Goal: Task Accomplishment & Management: Complete application form

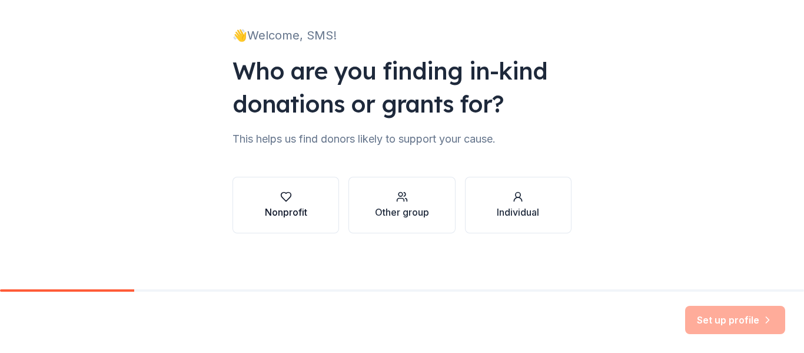
scroll to position [68, 0]
click at [297, 194] on div "button" at bounding box center [286, 196] width 42 height 12
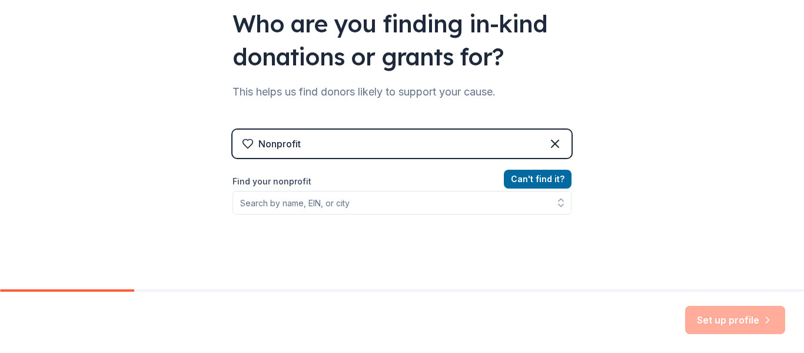
scroll to position [154, 0]
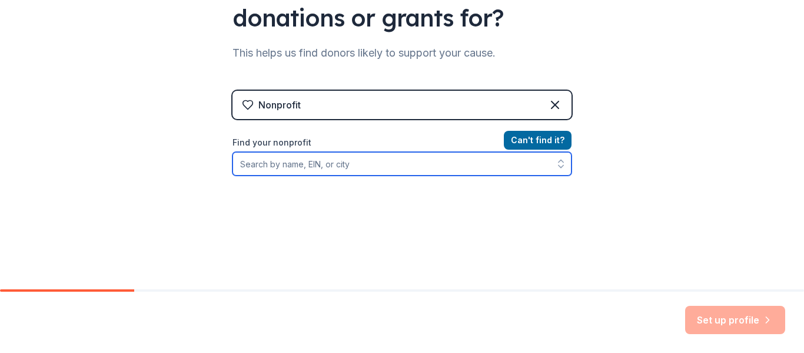
click at [333, 156] on input "Find your nonprofit" at bounding box center [402, 164] width 339 height 24
type input "st"
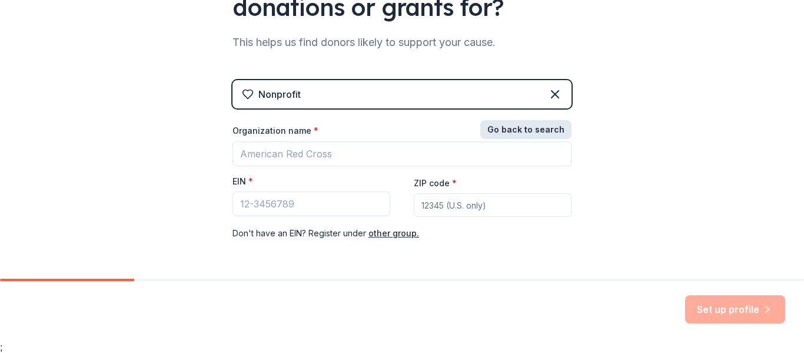
click at [511, 132] on button "Go back to search" at bounding box center [526, 129] width 91 height 19
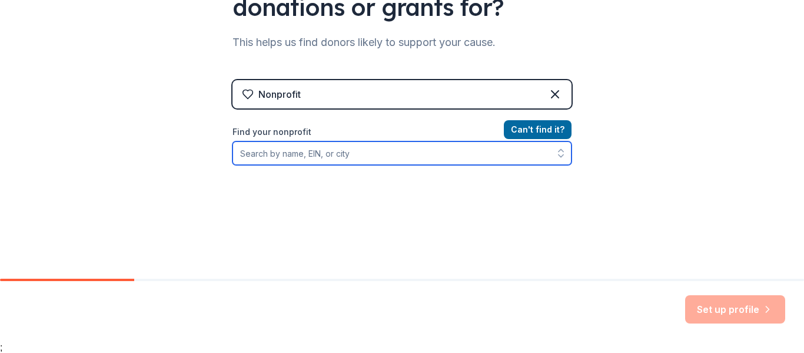
click at [289, 150] on input "Find your nonprofit" at bounding box center [402, 153] width 339 height 24
type input "s"
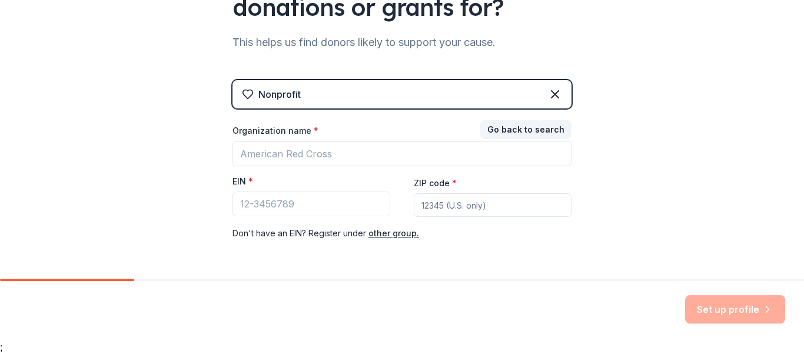
scroll to position [196, 0]
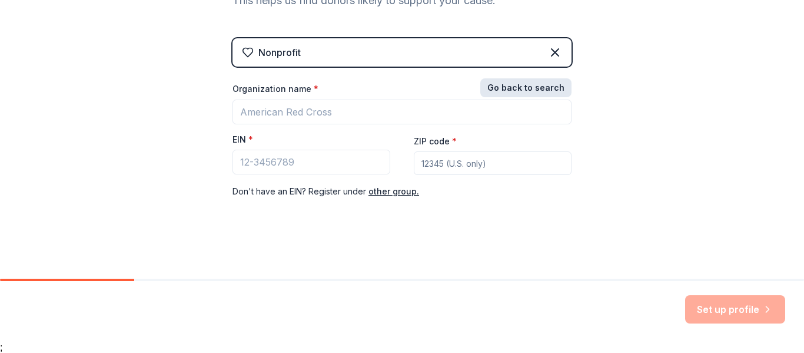
click at [549, 91] on button "Go back to search" at bounding box center [526, 87] width 91 height 19
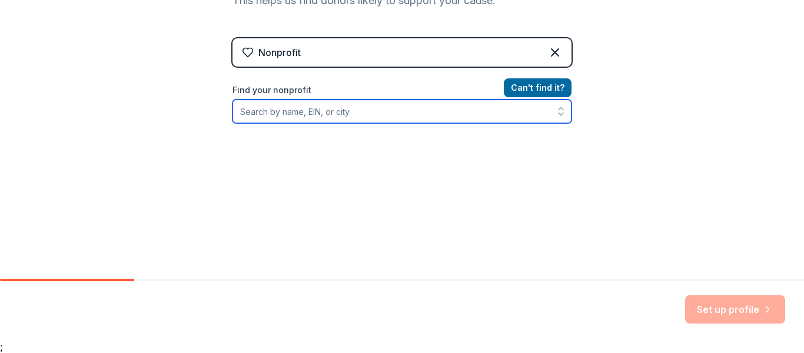
click at [419, 111] on input "Find your nonprofit" at bounding box center [402, 112] width 339 height 24
type input "monica"
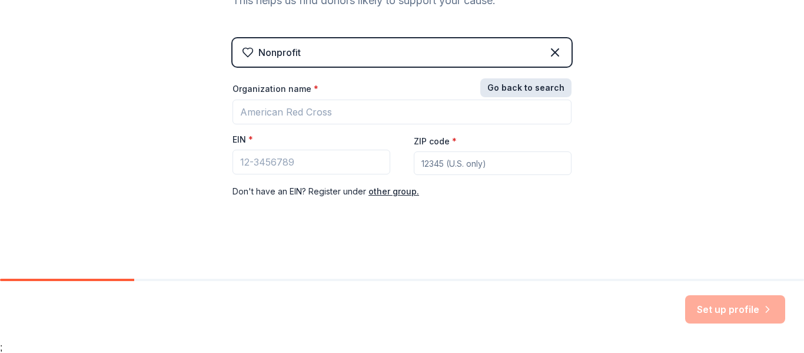
click at [542, 88] on button "Go back to search" at bounding box center [526, 87] width 91 height 19
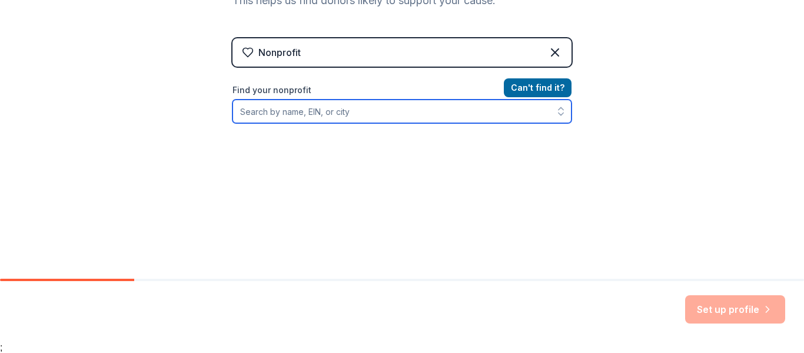
click at [338, 111] on input "Find your nonprofit" at bounding box center [402, 112] width 339 height 24
paste input "St. Monica Catholic Church"
type input "St. Monica Catholic Church"
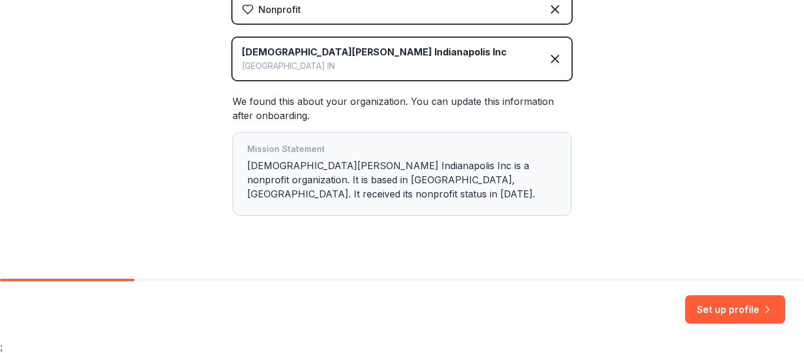
scroll to position [256, 0]
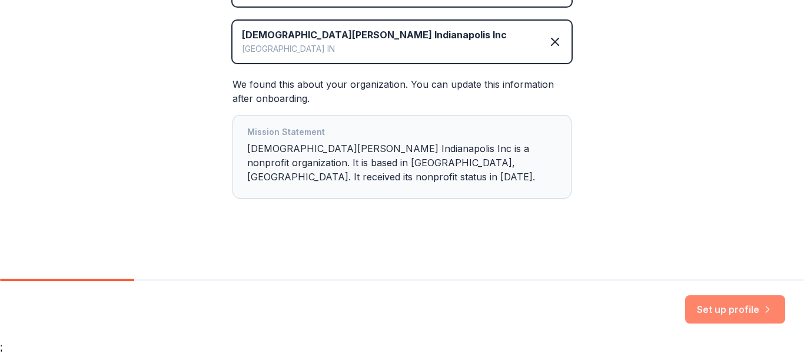
click at [720, 307] on button "Set up profile" at bounding box center [735, 309] width 100 height 28
click at [477, 185] on div "Mission Statement St Monica Catholic Church Indianapolis Inc is a nonprofit org…" at bounding box center [402, 157] width 310 height 64
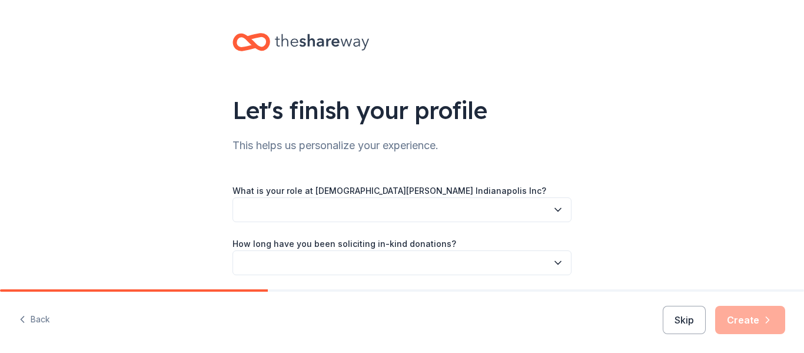
click at [396, 207] on button "button" at bounding box center [402, 209] width 339 height 25
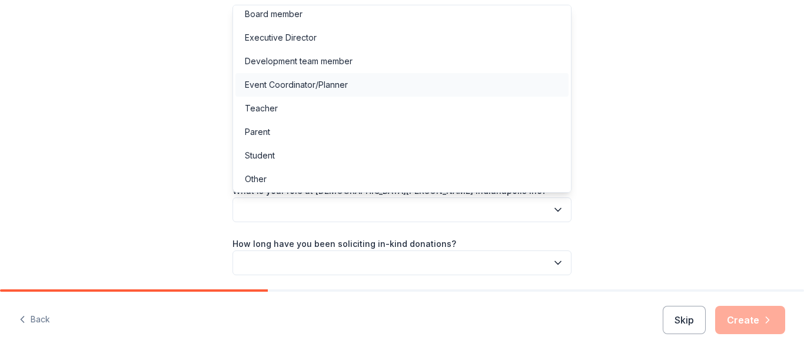
scroll to position [6, 0]
click at [664, 136] on div "Let's finish your profile This helps us personalize your experience. What is yo…" at bounding box center [402, 192] width 804 height 385
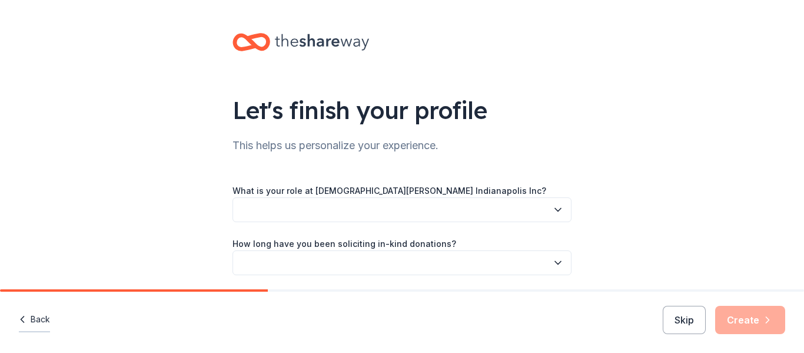
click at [29, 321] on button "Back" at bounding box center [34, 319] width 31 height 25
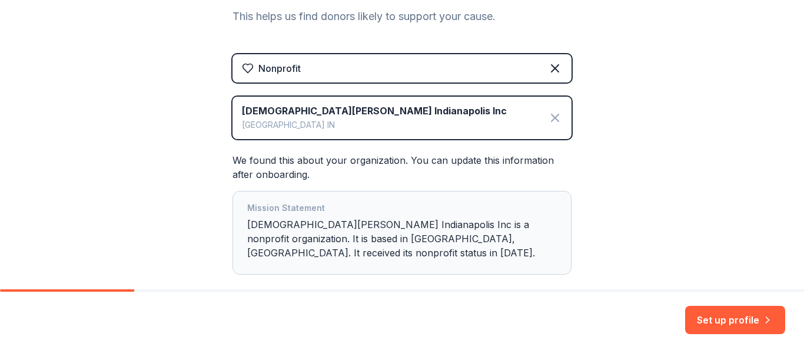
click at [560, 115] on icon at bounding box center [555, 118] width 14 height 14
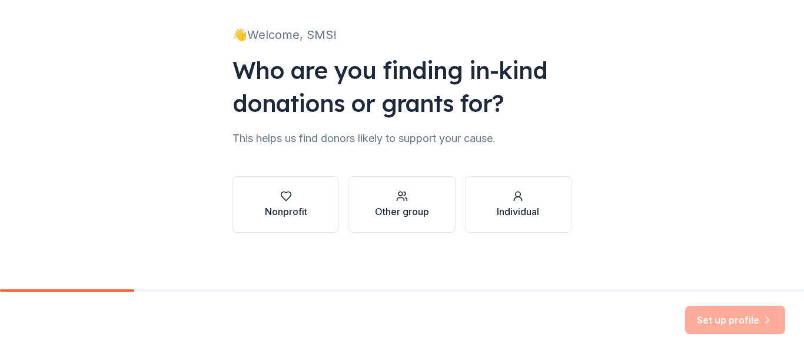
scroll to position [68, 0]
click at [248, 201] on button "Nonprofit" at bounding box center [286, 204] width 107 height 57
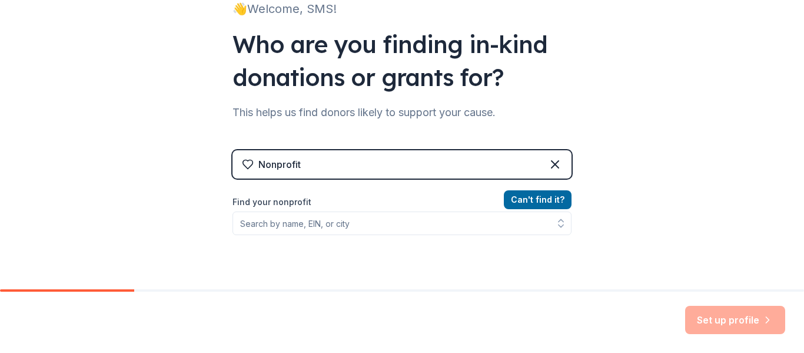
scroll to position [103, 0]
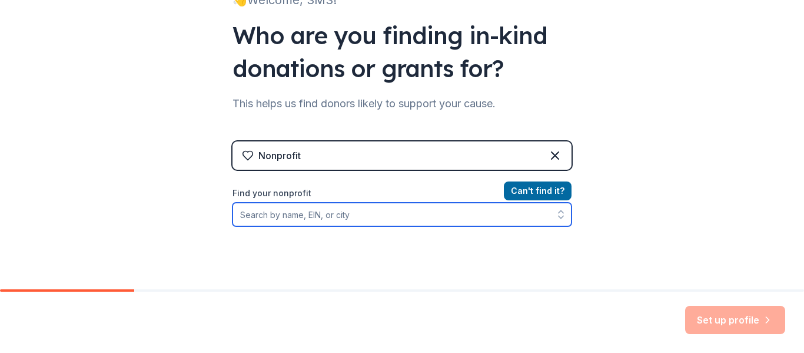
click at [339, 217] on input "Find your nonprofit" at bounding box center [402, 215] width 339 height 24
paste input "St. Monica Catholic Church"
type input "St. Monica Catholic Church"
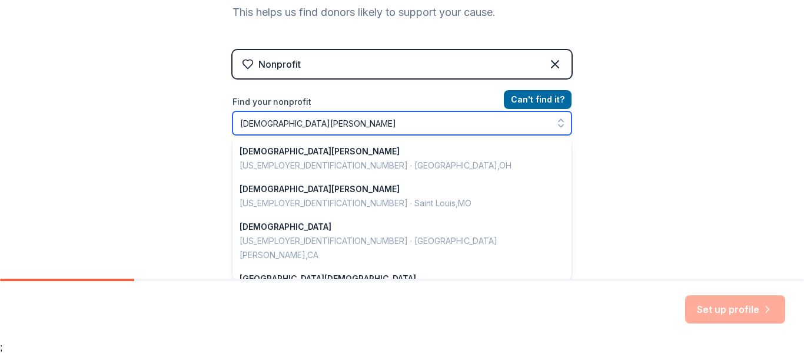
scroll to position [153, 0]
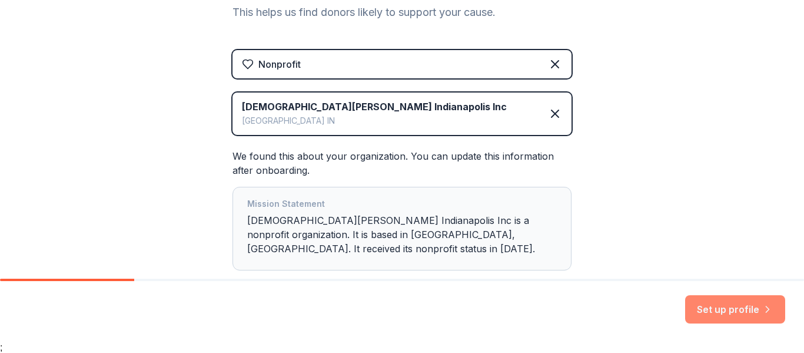
click at [767, 310] on icon "button" at bounding box center [768, 309] width 3 height 6
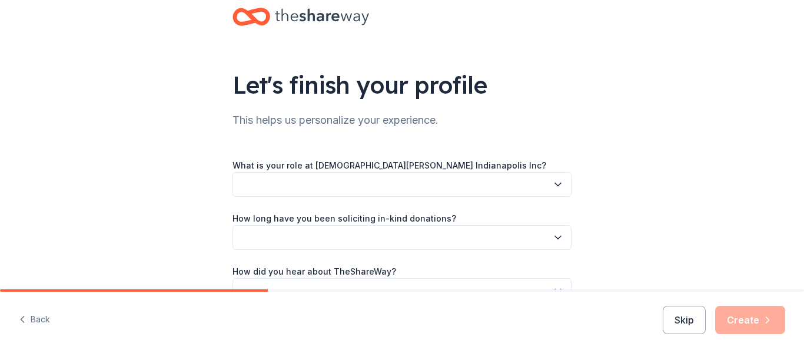
scroll to position [37, 0]
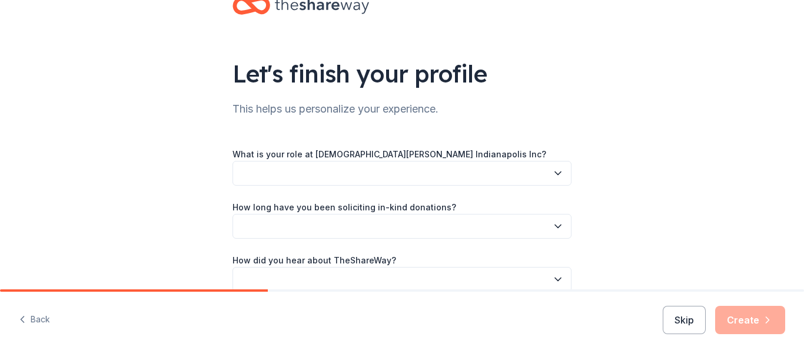
click at [512, 174] on button "button" at bounding box center [402, 173] width 339 height 25
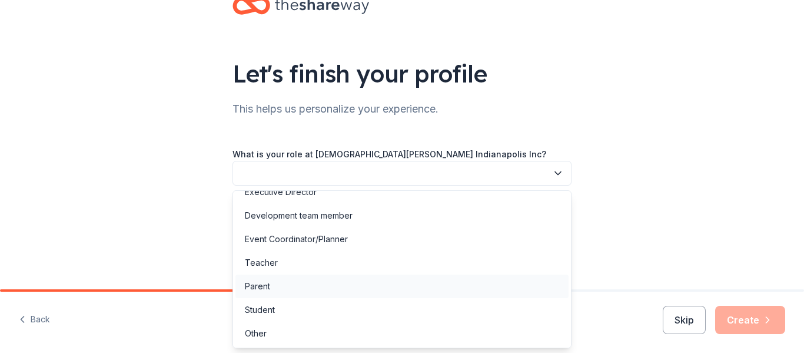
click at [301, 290] on div "Parent" at bounding box center [402, 286] width 333 height 24
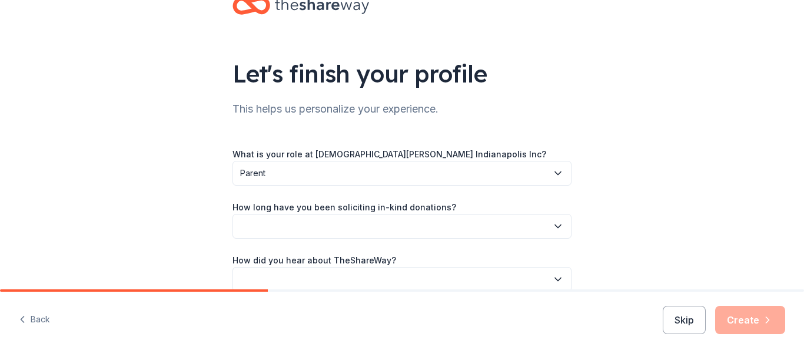
click at [329, 221] on button "button" at bounding box center [402, 226] width 339 height 25
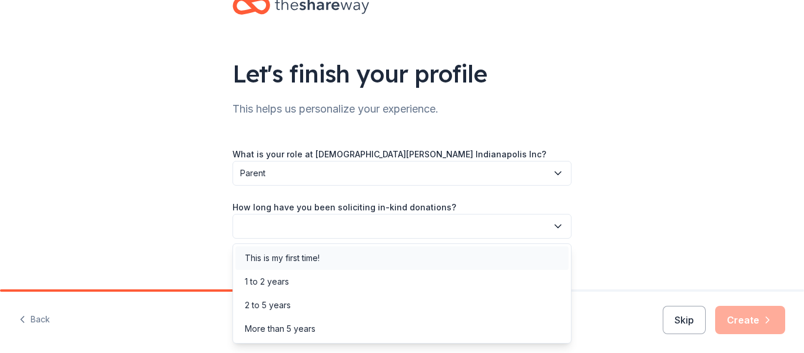
click at [316, 262] on div "This is my first time!" at bounding box center [282, 258] width 75 height 14
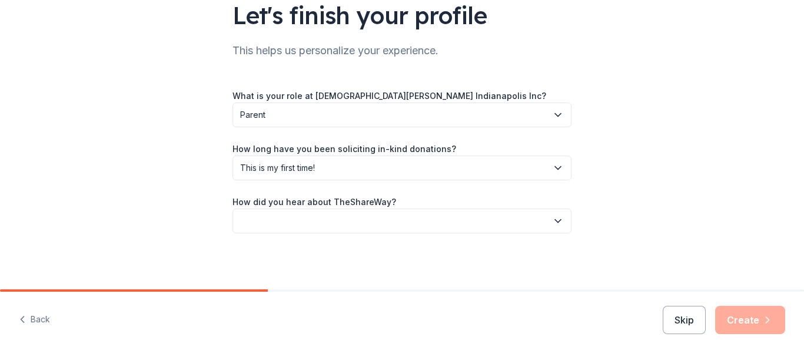
scroll to position [95, 0]
click at [327, 228] on button "button" at bounding box center [402, 220] width 339 height 25
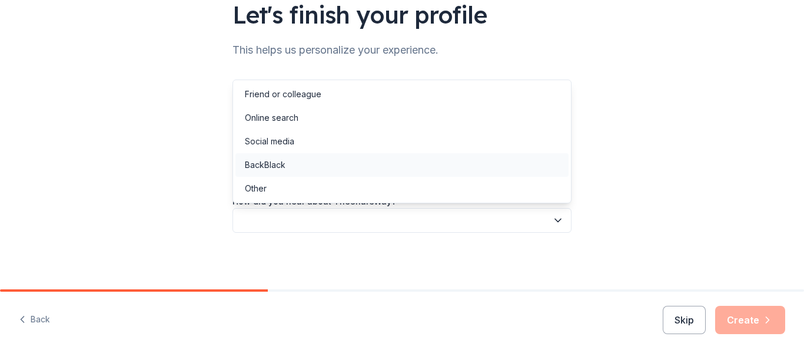
click at [298, 153] on div "BackBlack" at bounding box center [402, 165] width 333 height 24
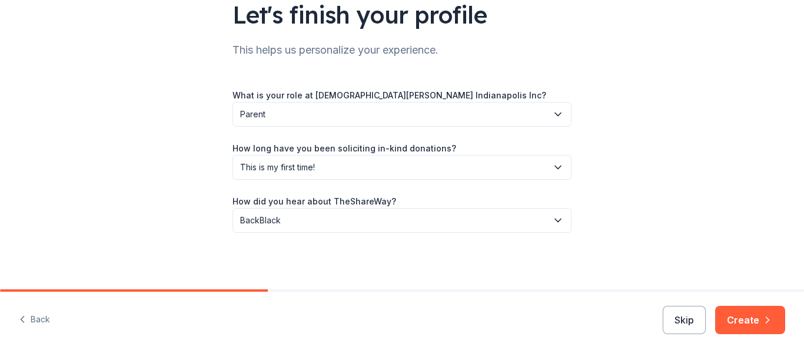
click at [299, 223] on span "BackBlack" at bounding box center [393, 220] width 307 height 14
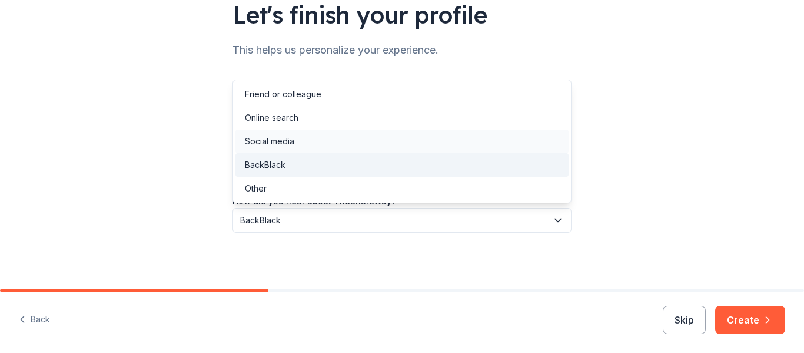
click at [304, 140] on div "Social media" at bounding box center [402, 142] width 333 height 24
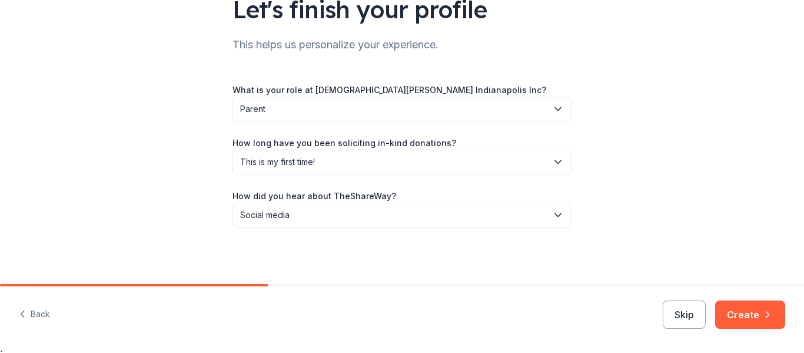
scroll to position [11, 0]
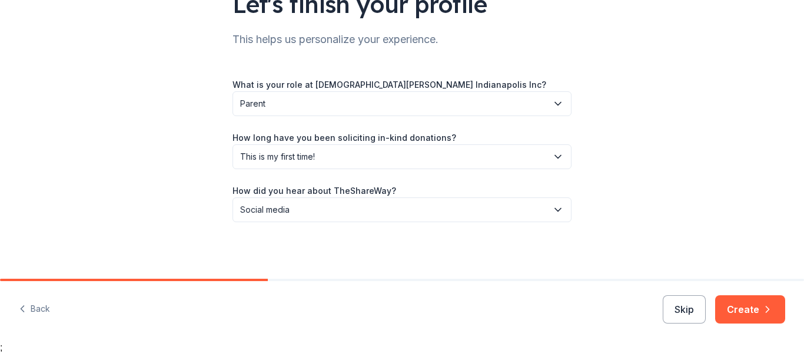
click at [405, 211] on span "Social media" at bounding box center [393, 210] width 307 height 14
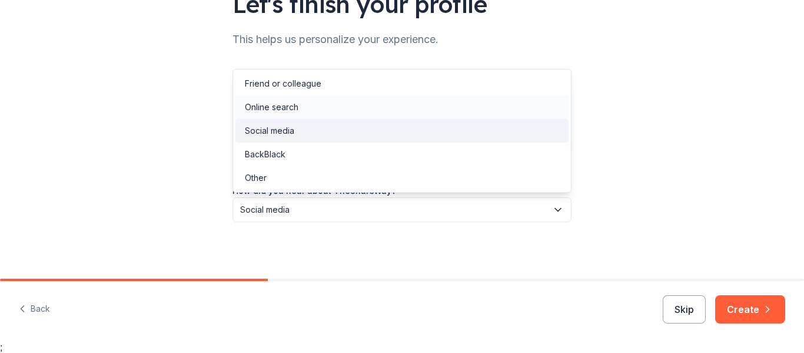
click at [333, 108] on div "Online search" at bounding box center [402, 107] width 333 height 24
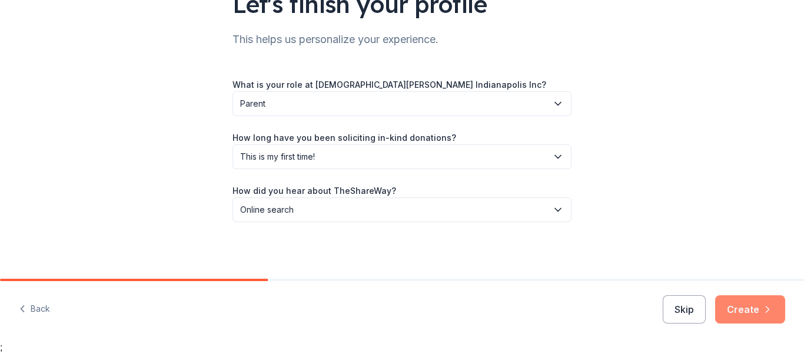
click at [757, 316] on button "Create" at bounding box center [750, 309] width 70 height 28
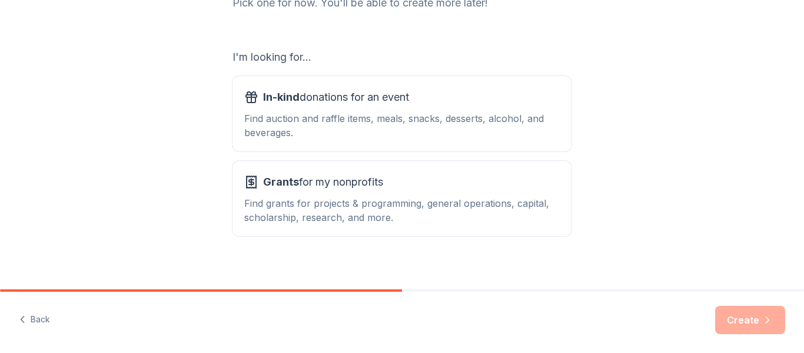
scroll to position [186, 0]
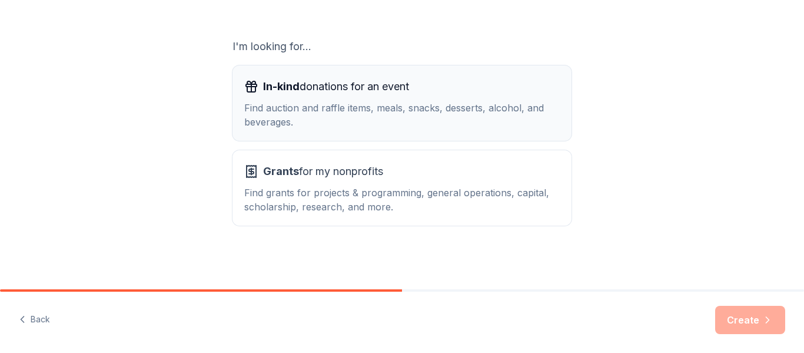
click at [377, 115] on div "Find auction and raffle items, meals, snacks, desserts, alcohol, and beverages." at bounding box center [402, 115] width 316 height 28
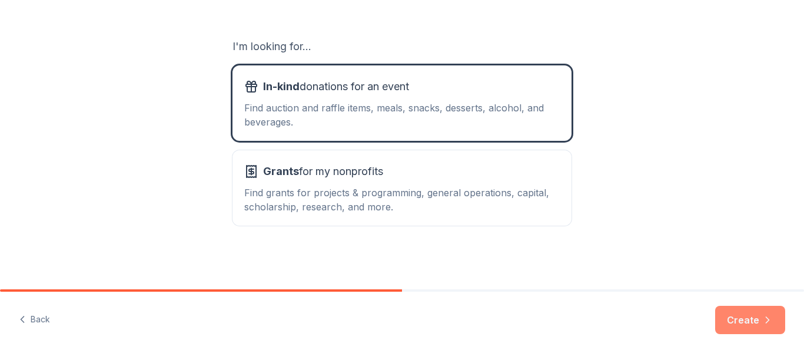
click at [731, 327] on button "Create" at bounding box center [750, 320] width 70 height 28
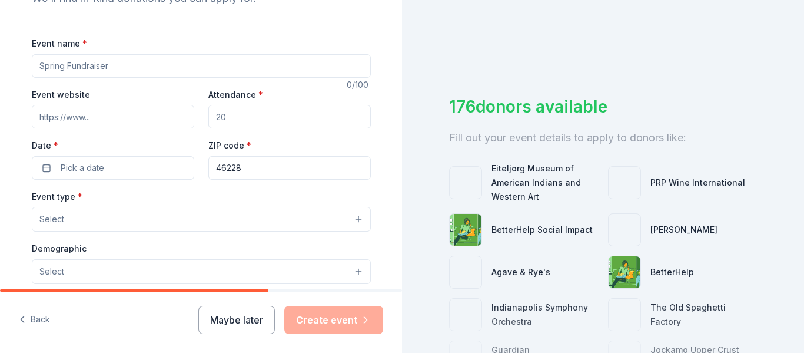
scroll to position [148, 0]
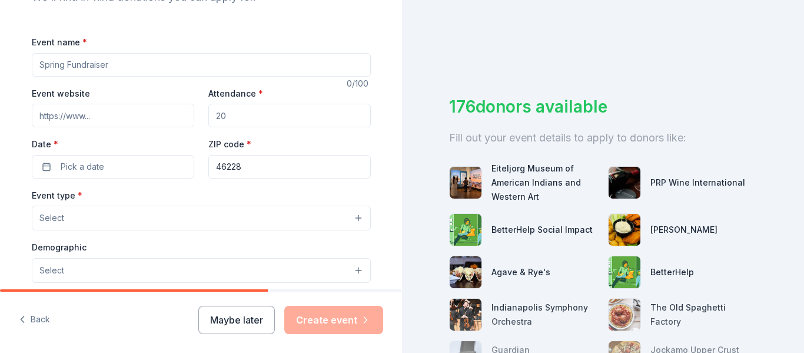
click at [153, 64] on input "Event name *" at bounding box center [201, 65] width 339 height 24
type input "Trivia Night"
click at [293, 117] on input "Attendance *" at bounding box center [289, 116] width 163 height 24
type input "80"
click at [164, 168] on button "Pick a date" at bounding box center [113, 167] width 163 height 24
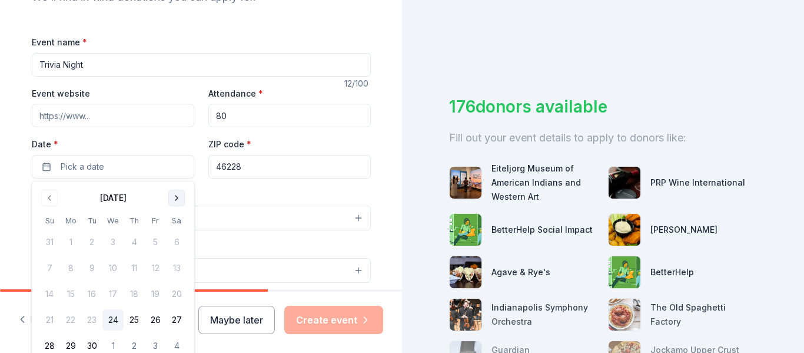
click at [177, 197] on button "Go to next month" at bounding box center [176, 198] width 16 height 16
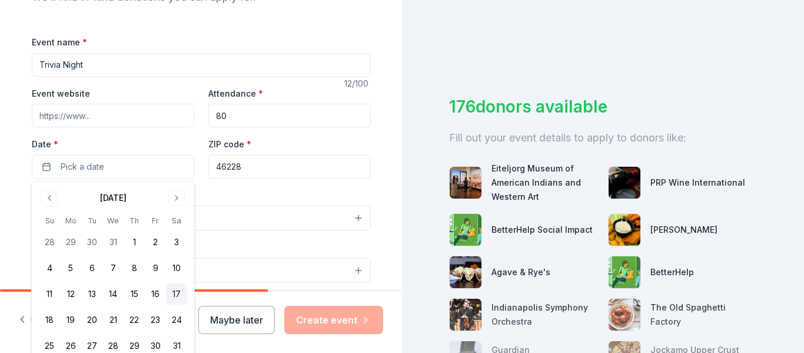
click at [184, 294] on button "17" at bounding box center [176, 293] width 21 height 21
click at [270, 195] on div "Event type * Select" at bounding box center [201, 209] width 339 height 43
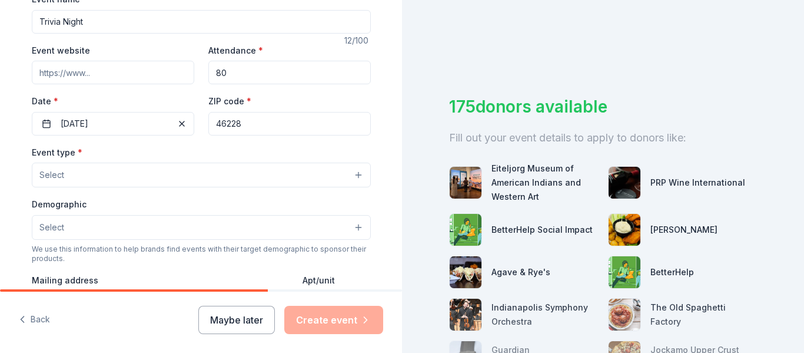
scroll to position [224, 0]
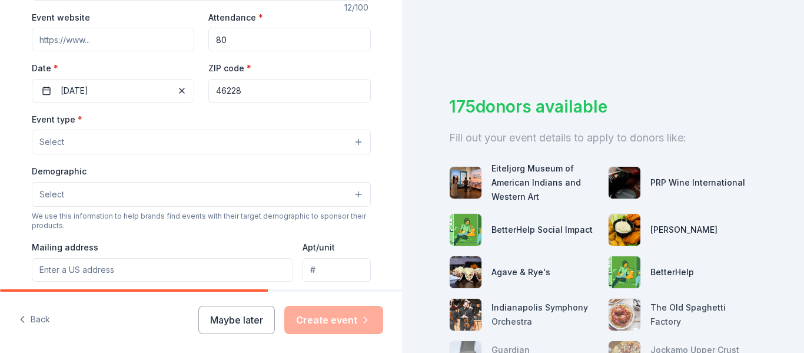
click at [262, 146] on button "Select" at bounding box center [201, 142] width 339 height 25
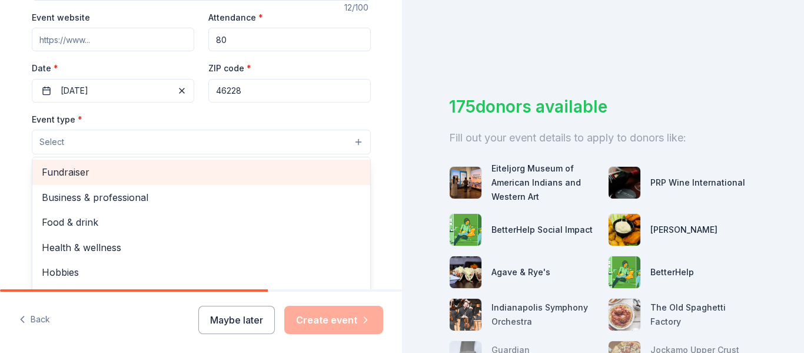
click at [197, 173] on span "Fundraiser" at bounding box center [201, 171] width 319 height 15
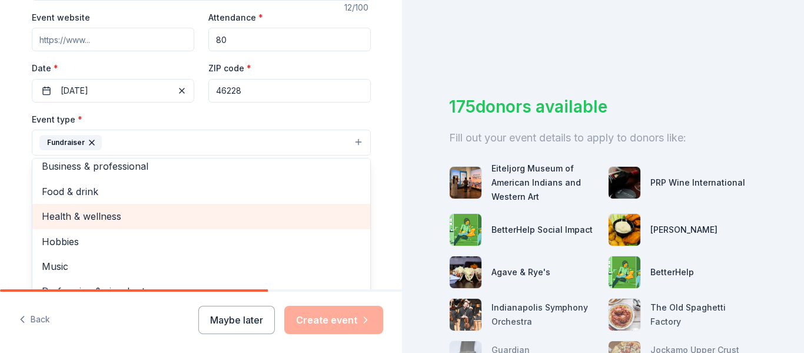
scroll to position [14, 0]
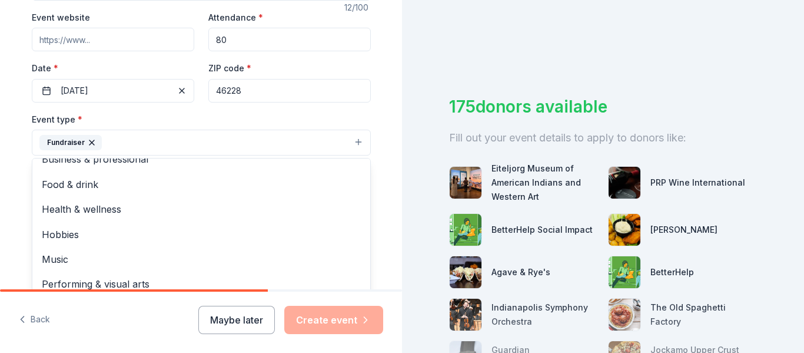
click at [17, 188] on div "Tell us about your event. We'll find in-kind donations you can apply for. Event…" at bounding box center [201, 168] width 377 height 785
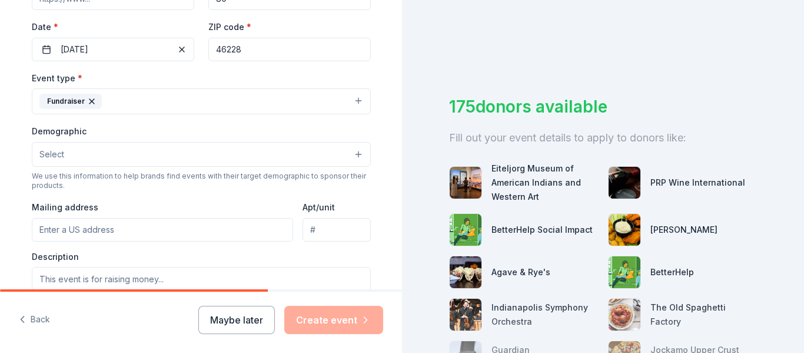
scroll to position [323, 0]
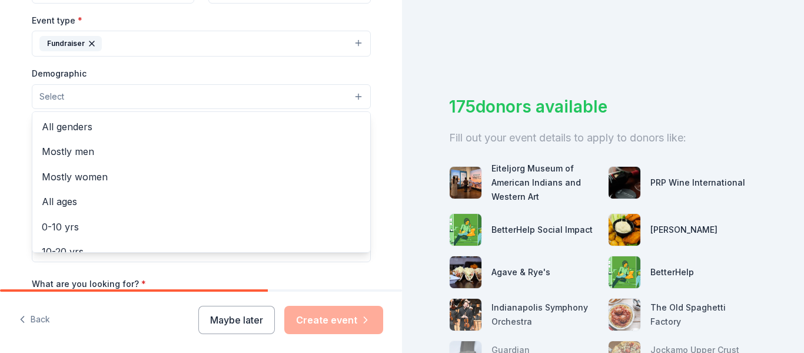
click at [67, 98] on button "Select" at bounding box center [201, 96] width 339 height 25
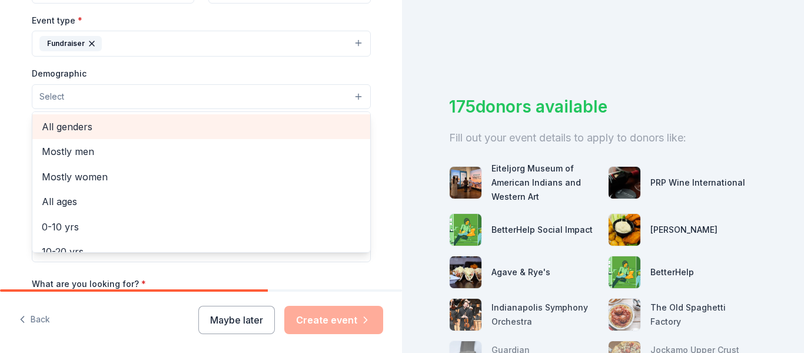
click at [73, 130] on span "All genders" at bounding box center [201, 126] width 319 height 15
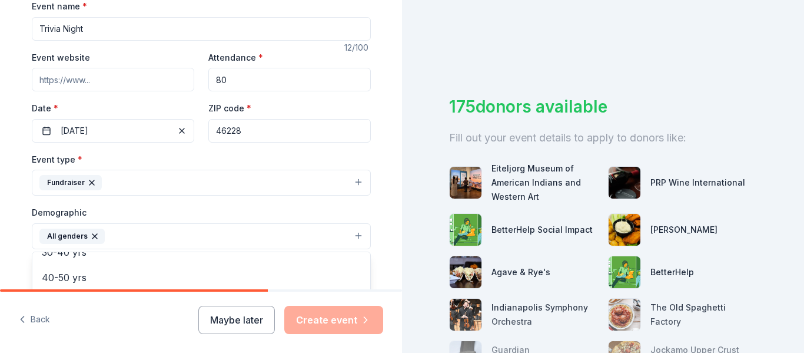
scroll to position [178, 0]
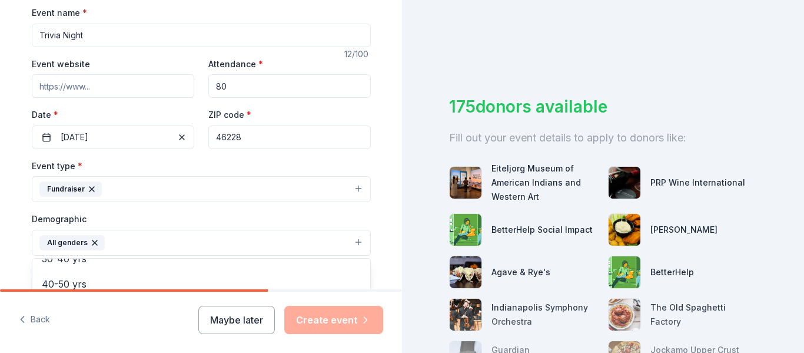
click at [6, 246] on div "Tell us about your event. We'll find in-kind donations you can apply for. Event…" at bounding box center [201, 215] width 402 height 786
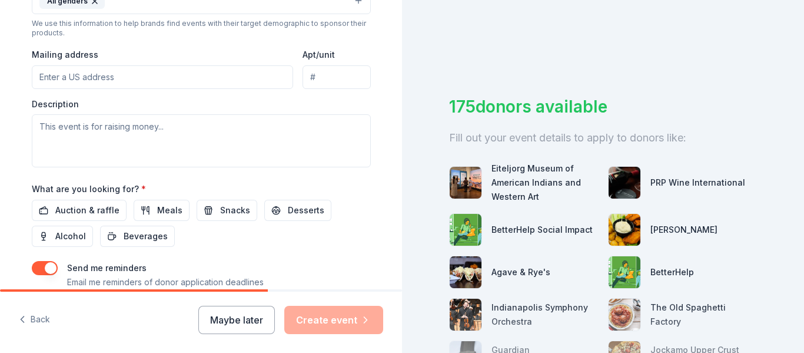
scroll to position [422, 0]
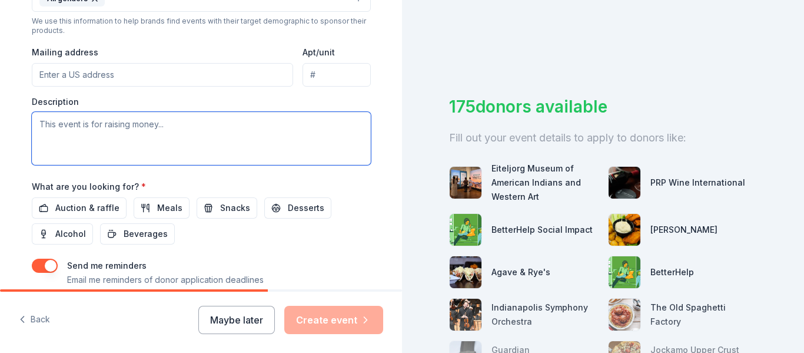
click at [190, 124] on textarea at bounding box center [201, 138] width 339 height 53
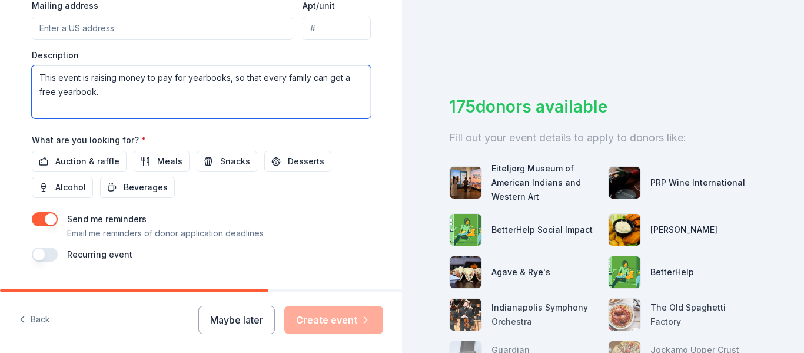
scroll to position [473, 0]
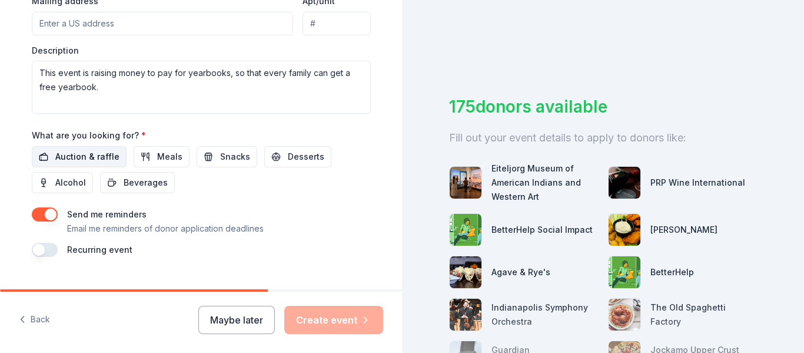
click at [88, 156] on span "Auction & raffle" at bounding box center [87, 157] width 64 height 14
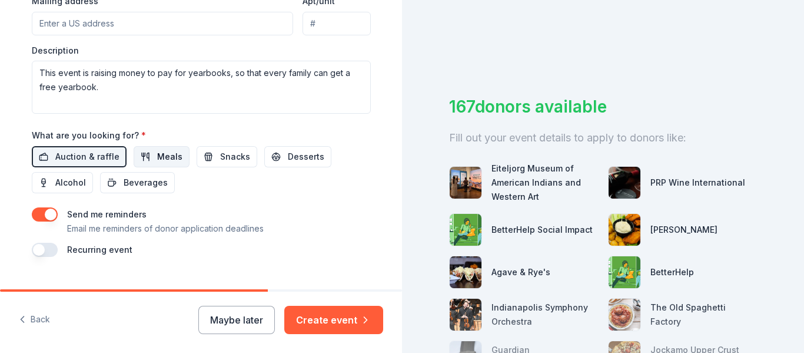
click at [164, 162] on span "Meals" at bounding box center [169, 157] width 25 height 14
click at [220, 163] on span "Snacks" at bounding box center [235, 157] width 30 height 14
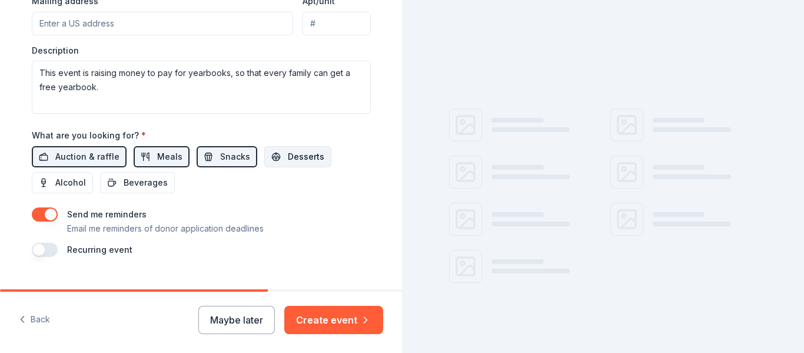
click at [279, 161] on button "Desserts" at bounding box center [297, 156] width 67 height 21
click at [151, 189] on span "Beverages" at bounding box center [146, 182] width 44 height 14
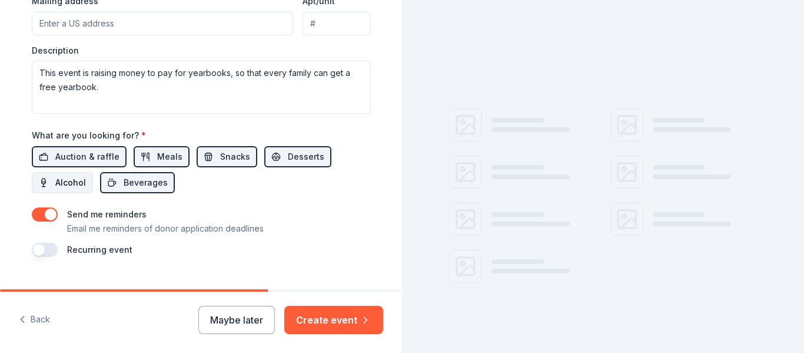
click at [71, 191] on button "Alcohol" at bounding box center [62, 182] width 61 height 21
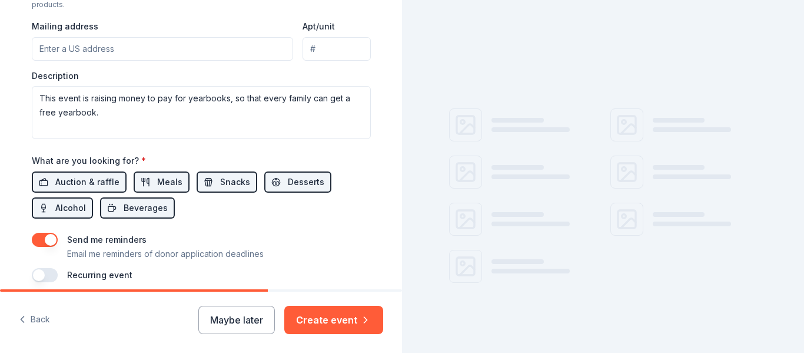
scroll to position [422, 0]
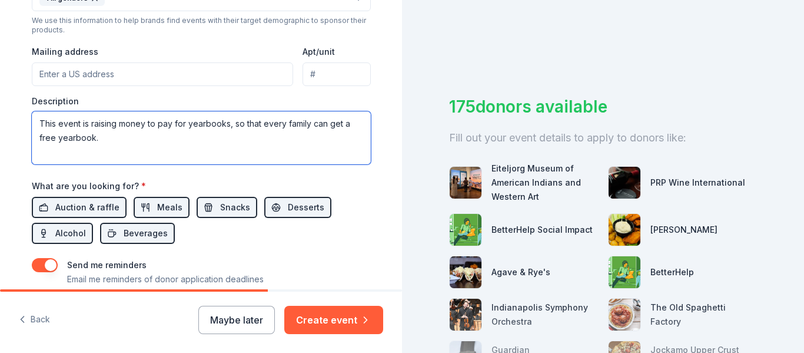
click at [200, 149] on textarea "This event is raising money to pay for yearbooks, so that every family can get …" at bounding box center [201, 137] width 339 height 53
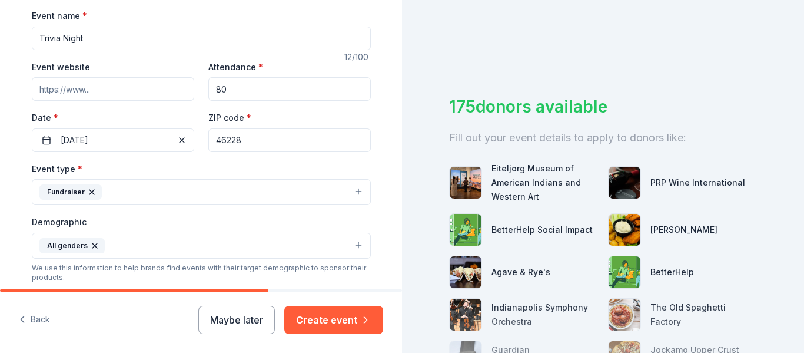
scroll to position [174, 0]
click at [262, 247] on button "All genders" at bounding box center [201, 246] width 339 height 26
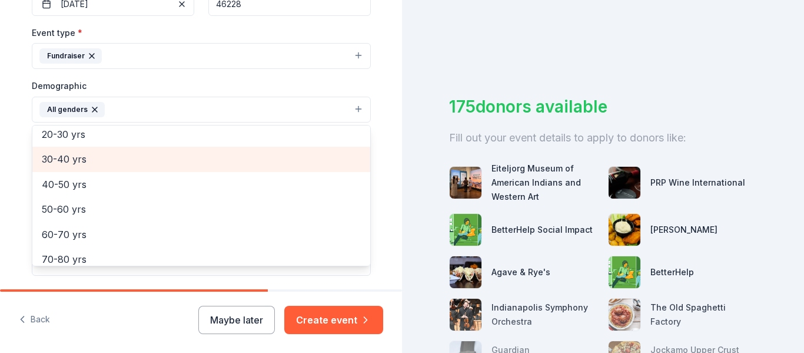
scroll to position [124, 0]
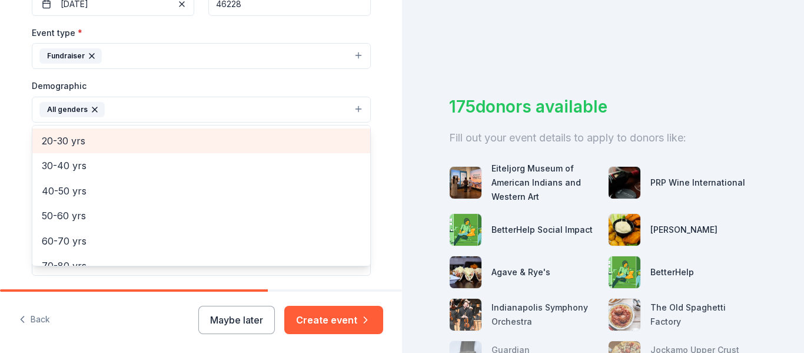
click at [108, 146] on span "20-30 yrs" at bounding box center [201, 140] width 319 height 15
click at [111, 144] on span "30-40 yrs" at bounding box center [201, 140] width 319 height 15
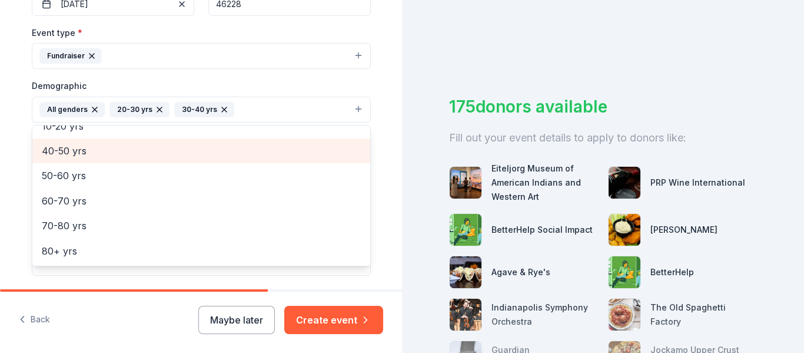
click at [103, 155] on span "40-50 yrs" at bounding box center [201, 150] width 319 height 15
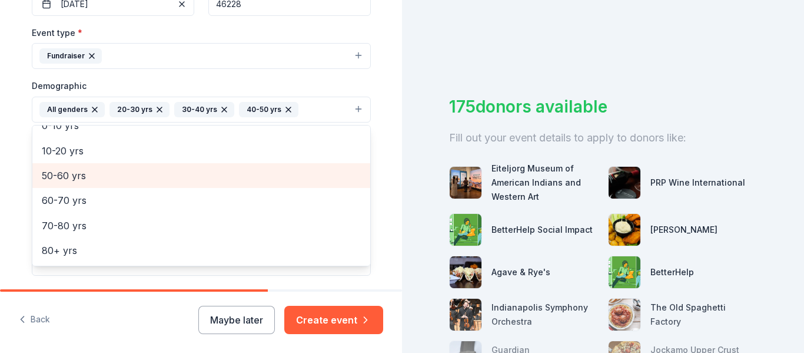
click at [97, 178] on span "50-60 yrs" at bounding box center [201, 175] width 319 height 15
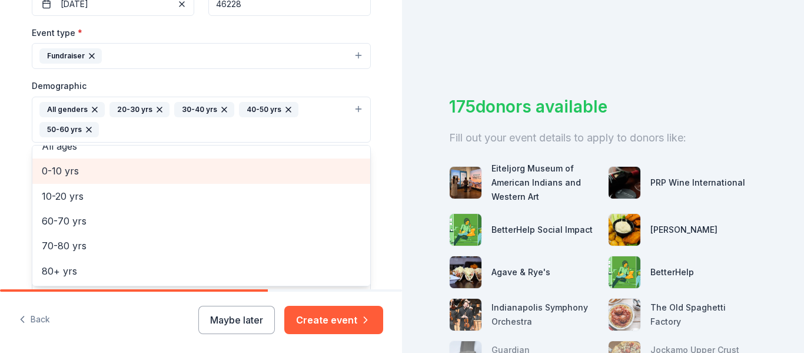
scroll to position [64, 0]
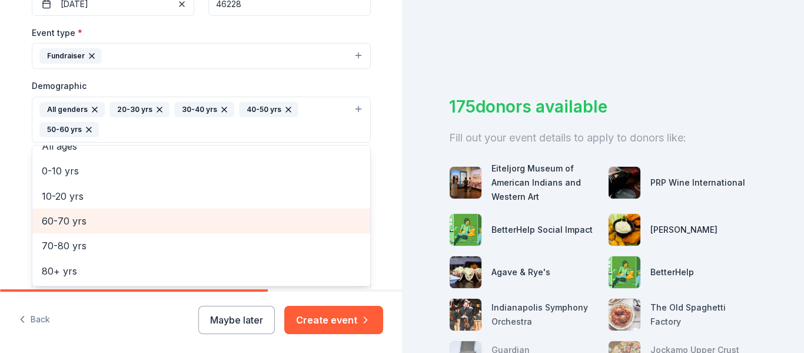
click at [83, 225] on span "60-70 yrs" at bounding box center [201, 220] width 319 height 15
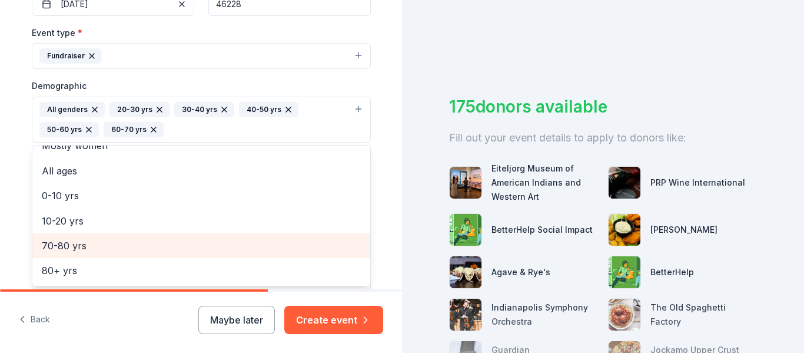
click at [76, 254] on div "70-80 yrs" at bounding box center [201, 245] width 338 height 25
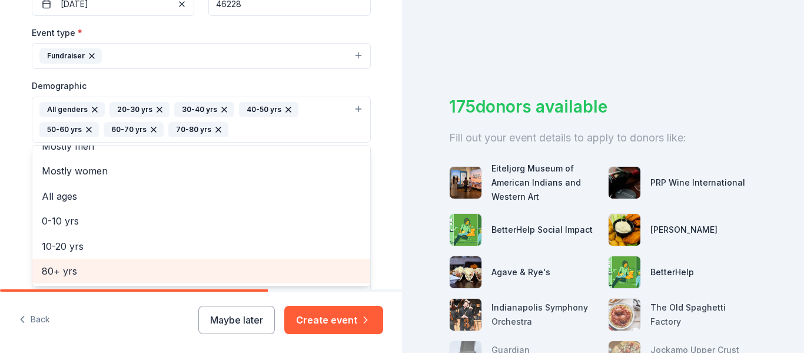
click at [74, 277] on span "80+ yrs" at bounding box center [201, 270] width 319 height 15
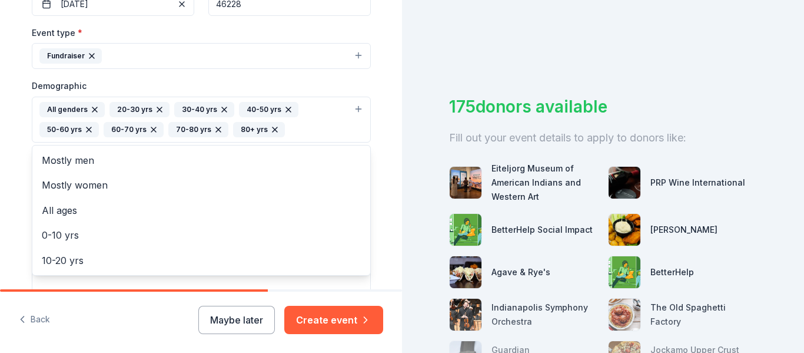
click at [124, 66] on div "Event type * Fundraiser Demographic All genders 20-30 yrs 30-40 yrs 40-50 yrs 5…" at bounding box center [201, 160] width 339 height 270
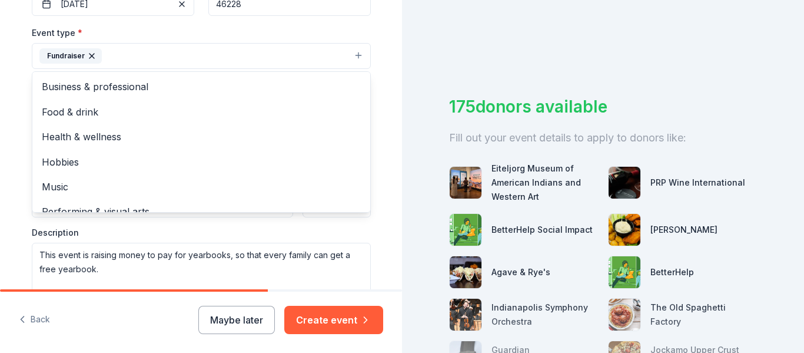
click at [128, 55] on button "Fundraiser" at bounding box center [201, 56] width 339 height 26
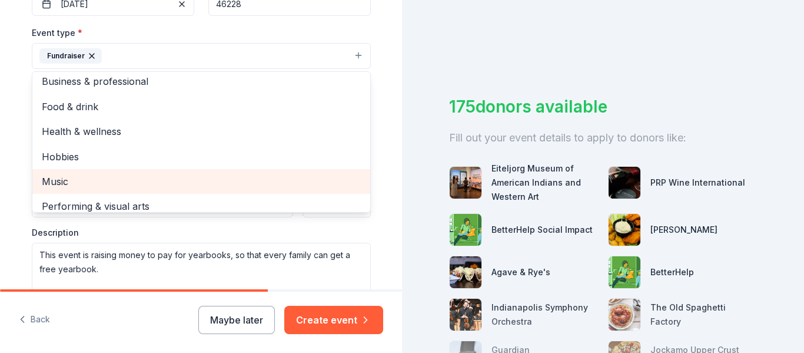
scroll to position [14, 0]
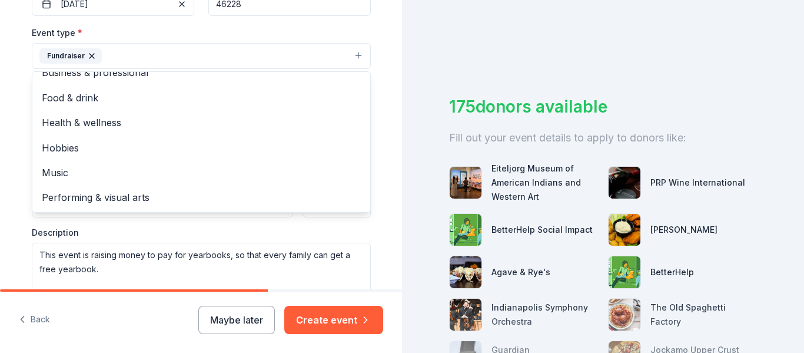
click at [12, 119] on div "Tell us about your event. We'll find in-kind donations you can apply for. Event…" at bounding box center [201, 92] width 402 height 806
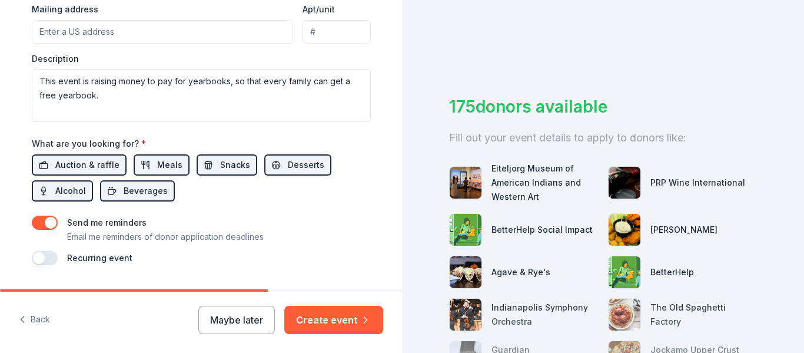
scroll to position [477, 0]
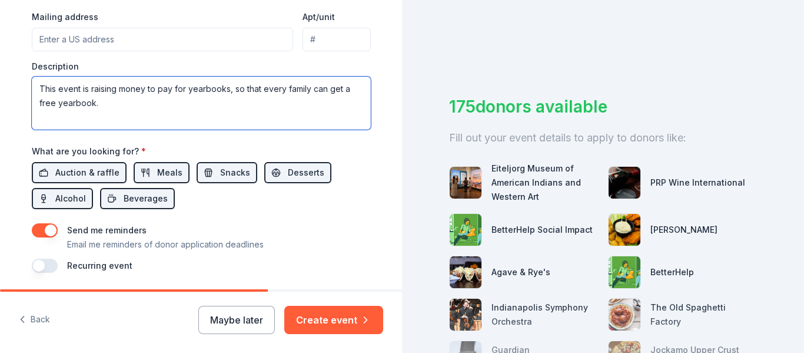
click at [59, 87] on textarea "This event is raising money to pay for yearbooks, so that every family can get …" at bounding box center [201, 103] width 339 height 53
click at [114, 90] on textarea "This annual event is raising money to pay for yearbooks, so that every family c…" at bounding box center [201, 103] width 339 height 53
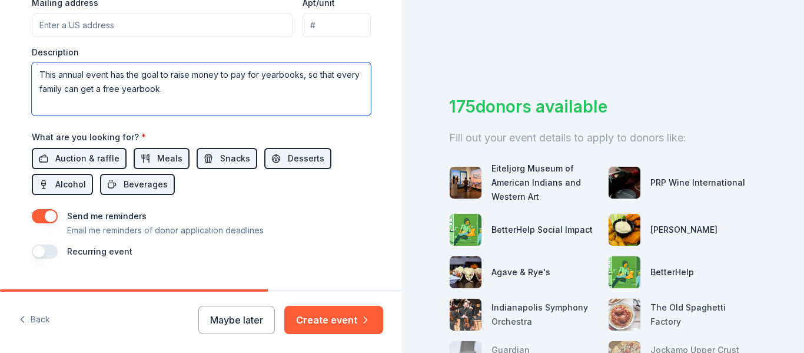
scroll to position [517, 0]
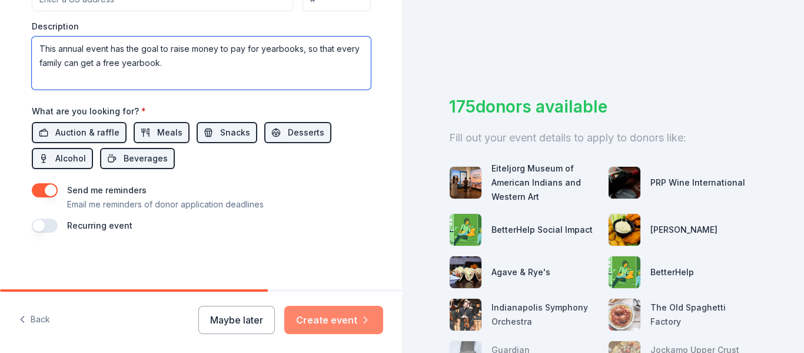
type textarea "This annual event has the goal to raise money to pay for yearbooks, so that eve…"
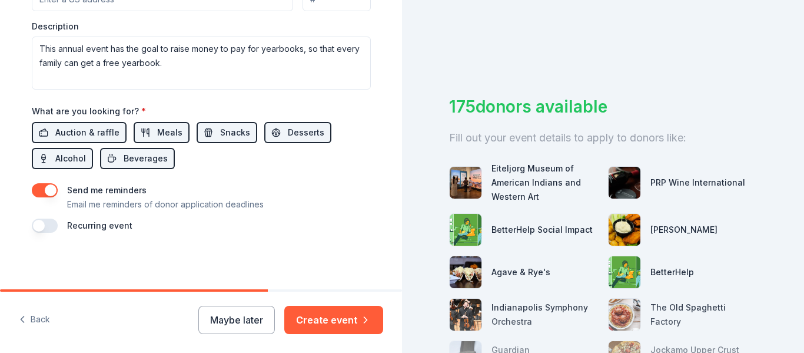
click at [360, 320] on icon "button" at bounding box center [366, 320] width 12 height 12
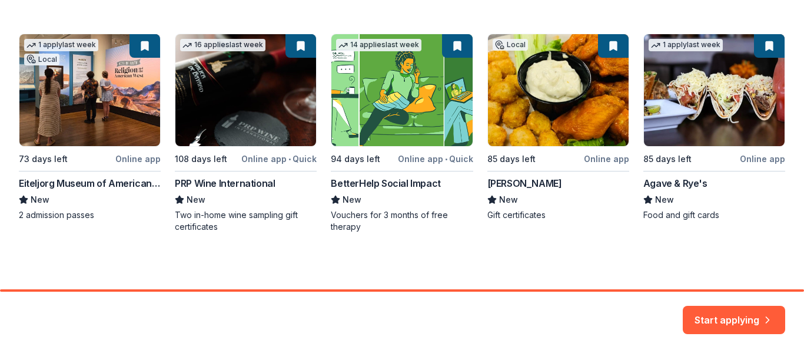
scroll to position [11, 0]
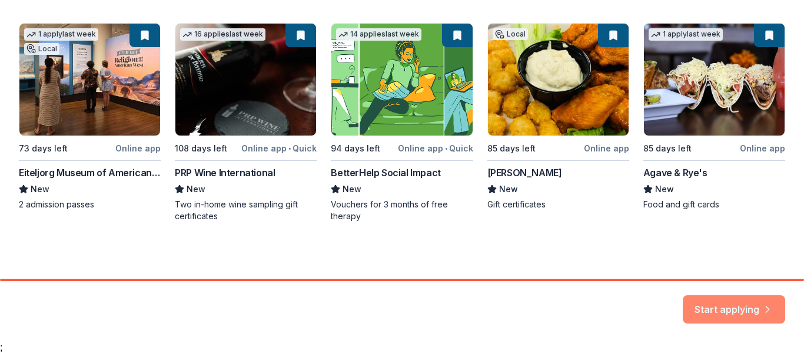
click at [750, 302] on button "Start applying" at bounding box center [734, 303] width 102 height 28
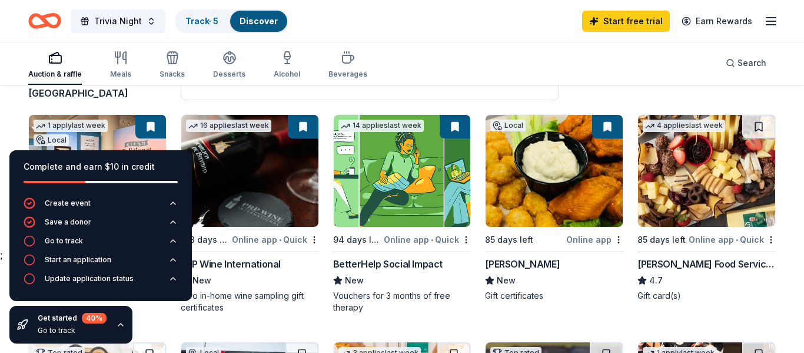
scroll to position [109, 0]
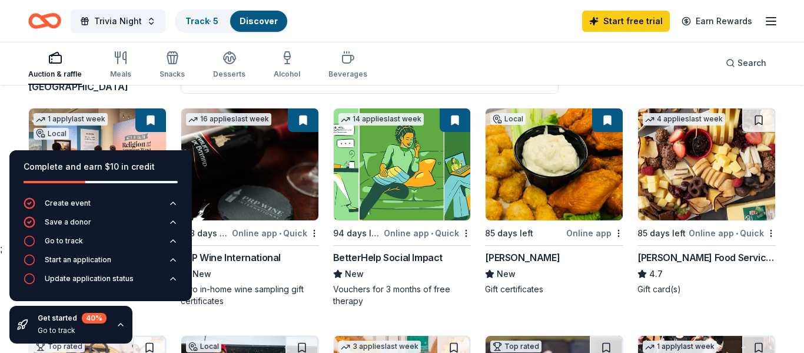
click at [122, 335] on div "Get started 40 % Go to track" at bounding box center [70, 325] width 123 height 38
click at [118, 330] on div "Get started 40 % Go to track" at bounding box center [70, 325] width 123 height 38
click at [123, 322] on icon "button" at bounding box center [120, 324] width 9 height 9
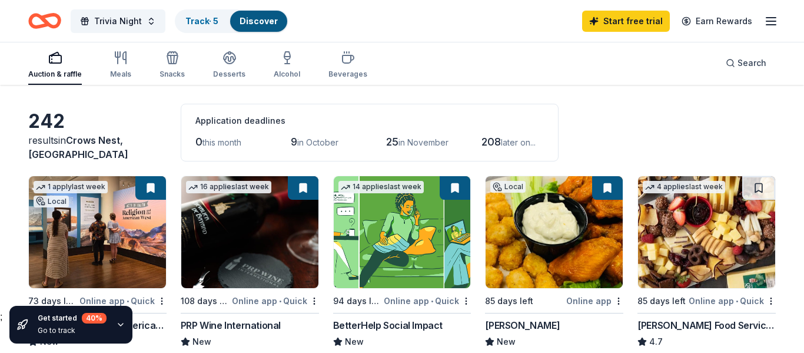
scroll to position [38, 0]
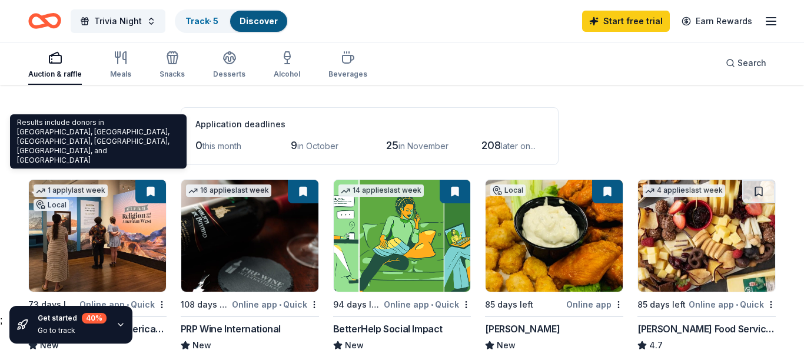
click at [106, 153] on span "Crows Nest, IN" at bounding box center [78, 151] width 100 height 26
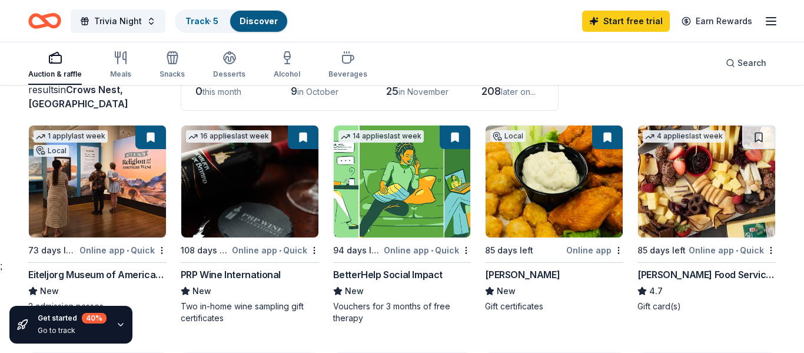
scroll to position [96, 0]
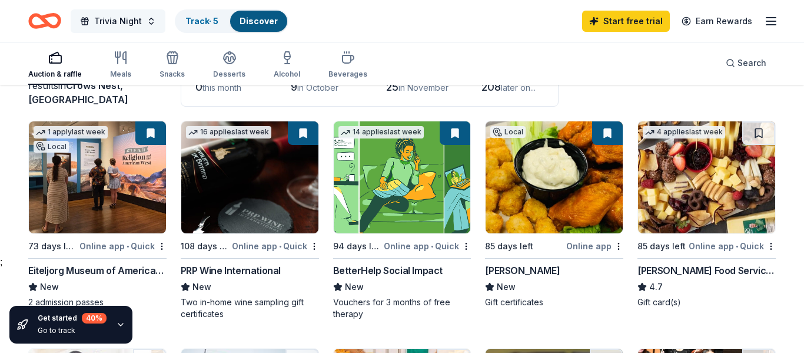
click at [135, 18] on span "Trivia Night" at bounding box center [118, 21] width 48 height 14
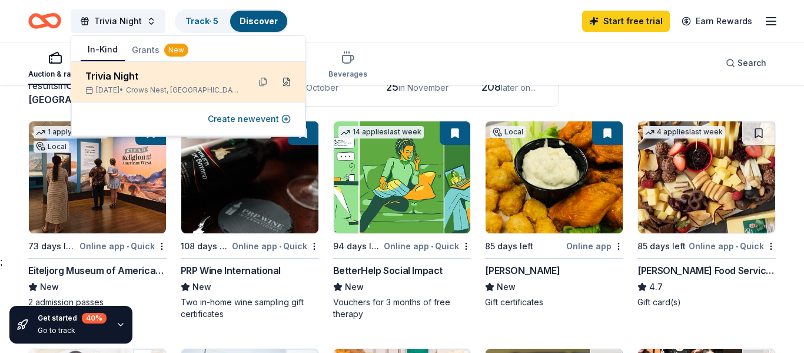
click at [286, 84] on button at bounding box center [286, 81] width 19 height 19
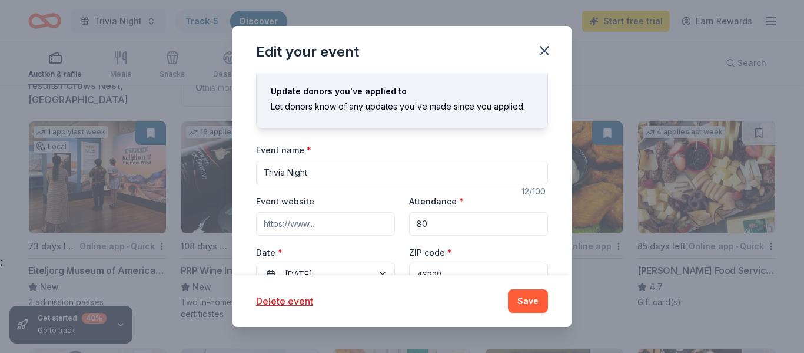
scroll to position [18, 0]
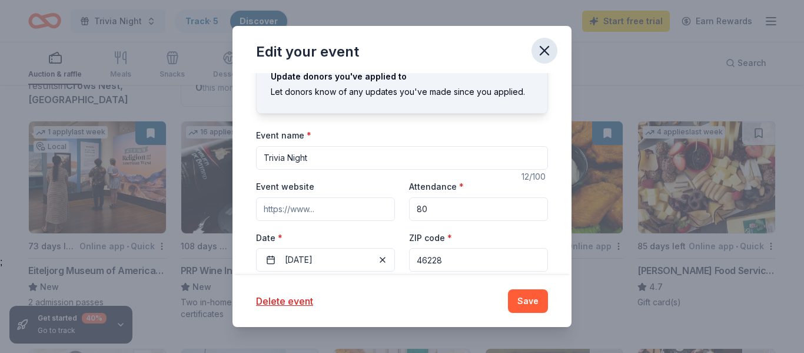
click at [541, 47] on icon "button" at bounding box center [545, 51] width 8 height 8
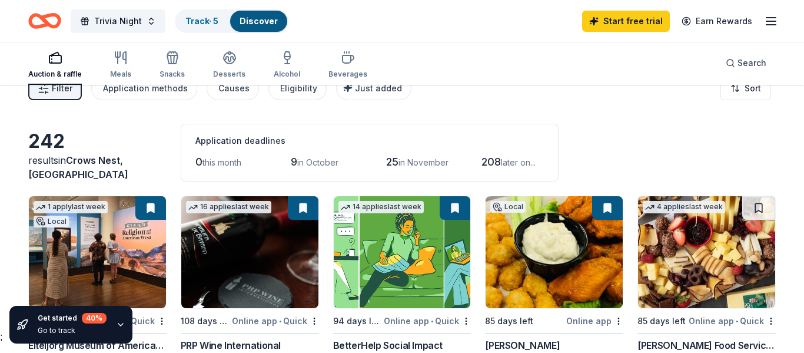
scroll to position [0, 0]
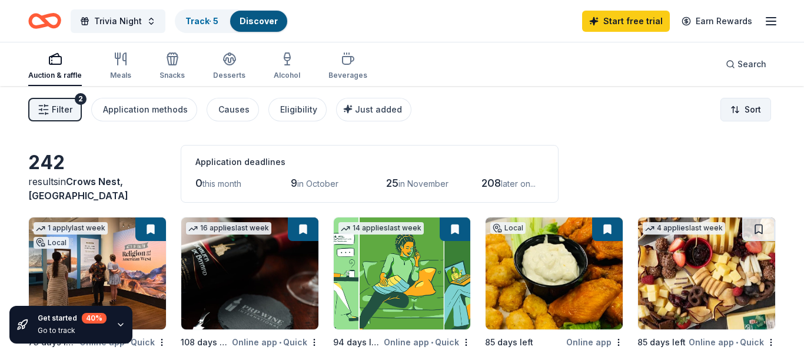
click at [743, 104] on html "Trivia Night Track · 5 Discover Start free trial Earn Rewards Auction & raffle …" at bounding box center [402, 176] width 804 height 353
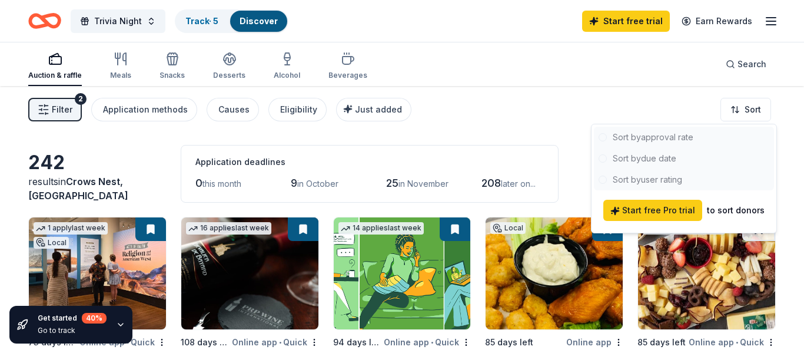
click at [697, 103] on html "Trivia Night Track · 5 Discover Start free trial Earn Rewards Auction & raffle …" at bounding box center [402, 176] width 804 height 353
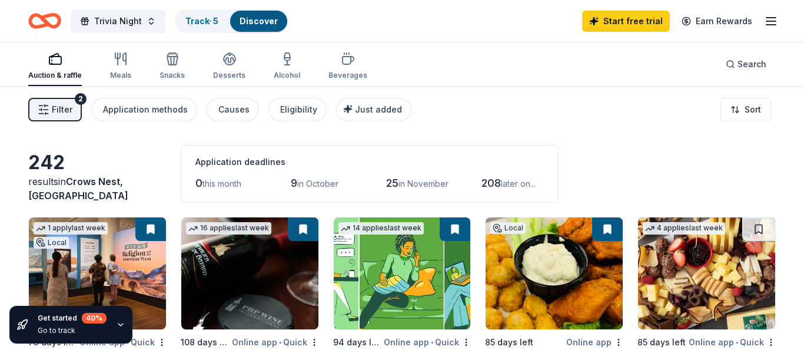
click at [60, 107] on span "Filter" at bounding box center [62, 109] width 21 height 14
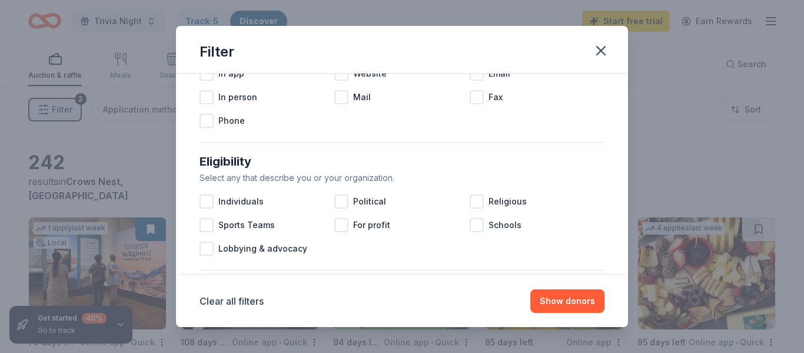
scroll to position [296, 0]
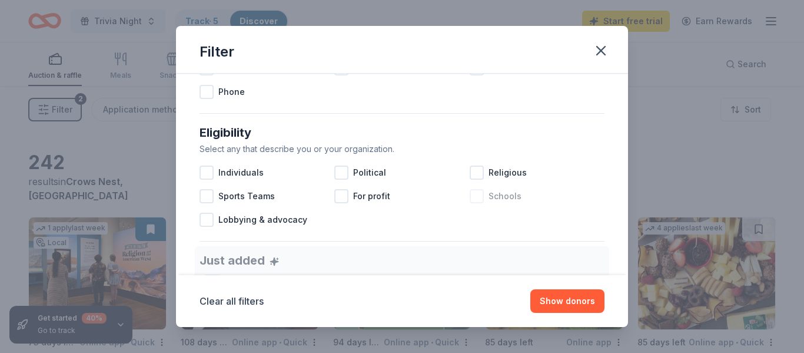
click at [483, 196] on div at bounding box center [477, 196] width 14 height 14
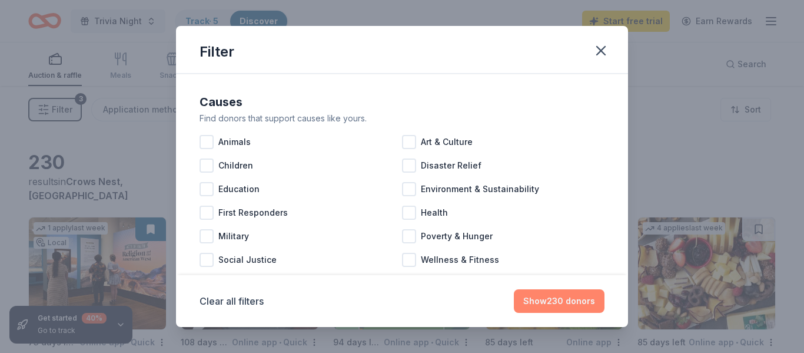
click at [582, 302] on button "Show 230 donors" at bounding box center [559, 301] width 91 height 24
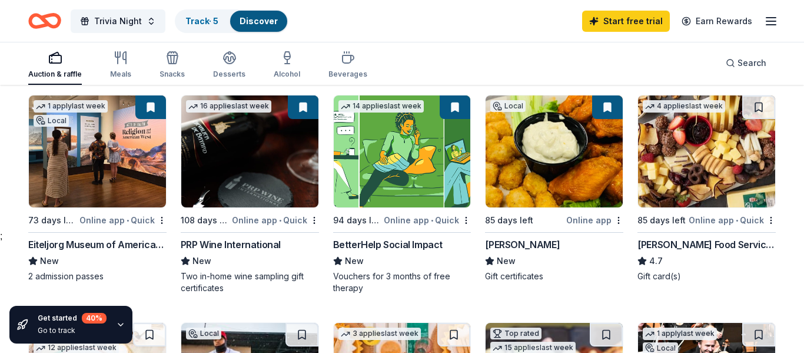
scroll to position [112, 0]
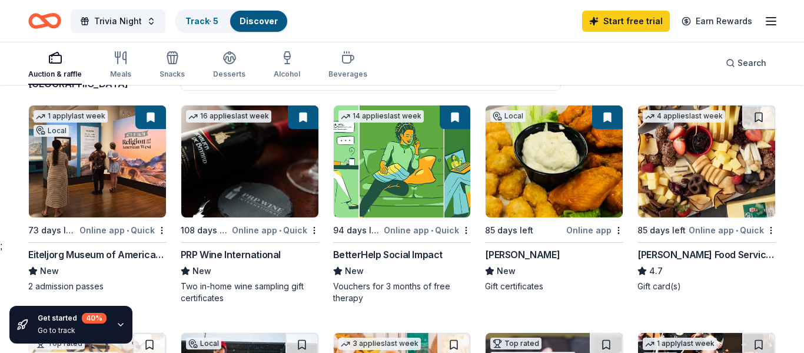
click at [273, 175] on img at bounding box center [249, 161] width 137 height 112
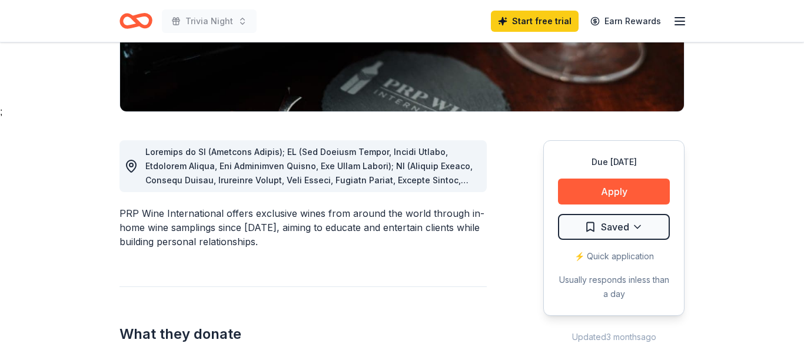
scroll to position [238, 0]
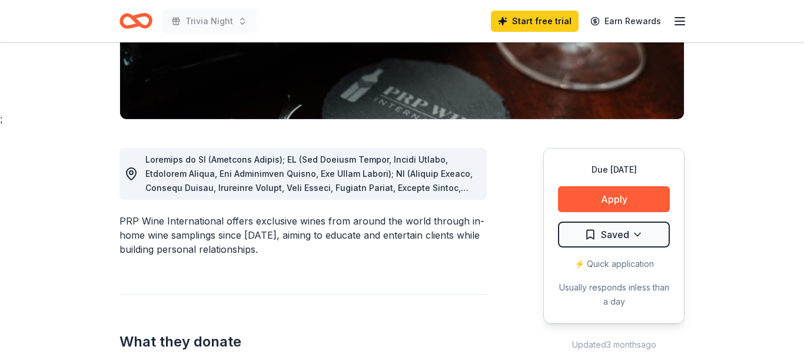
click at [137, 175] on icon at bounding box center [131, 174] width 14 height 14
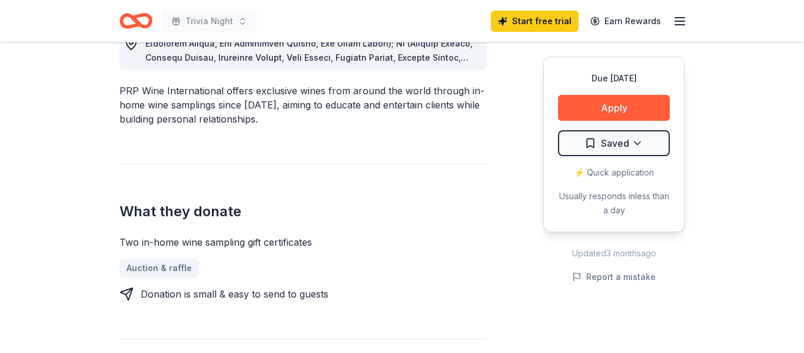
scroll to position [140, 0]
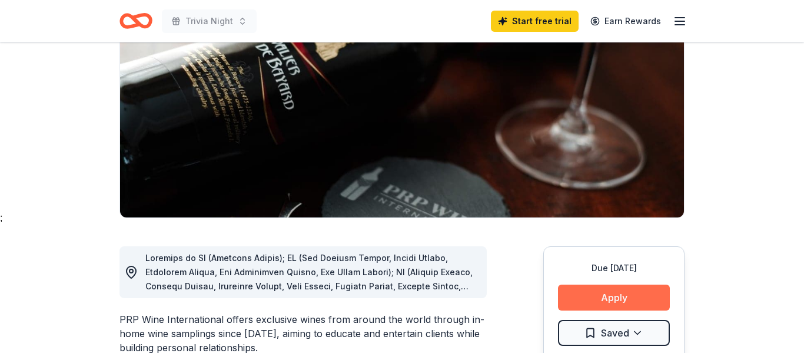
click at [640, 299] on button "Apply" at bounding box center [614, 297] width 112 height 26
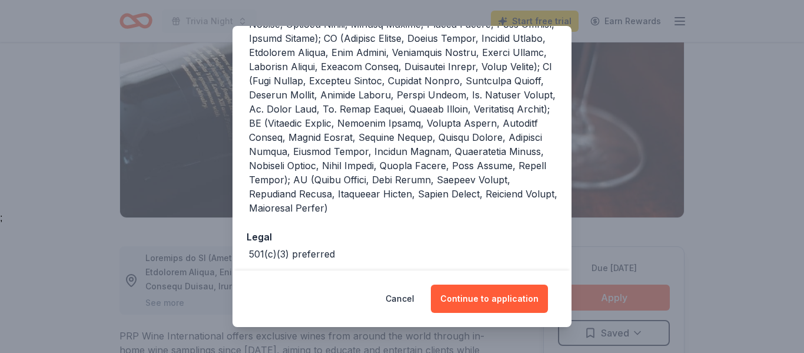
scroll to position [449, 0]
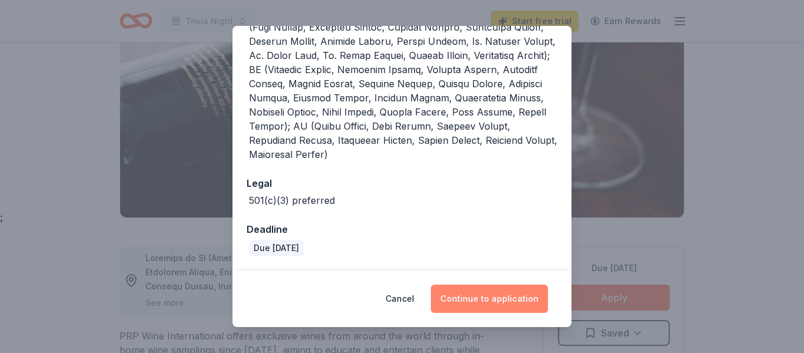
click at [507, 301] on button "Continue to application" at bounding box center [489, 298] width 117 height 28
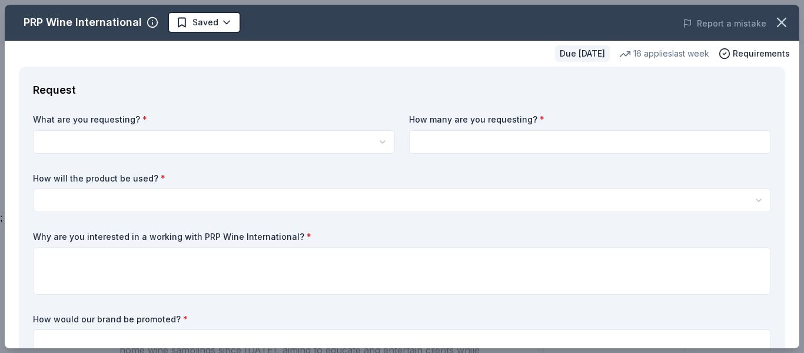
click at [306, 150] on body "Trivia Night Start free trial Earn Rewards Due [DATE] Share PRP Wine Internatio…" at bounding box center [402, 36] width 804 height 353
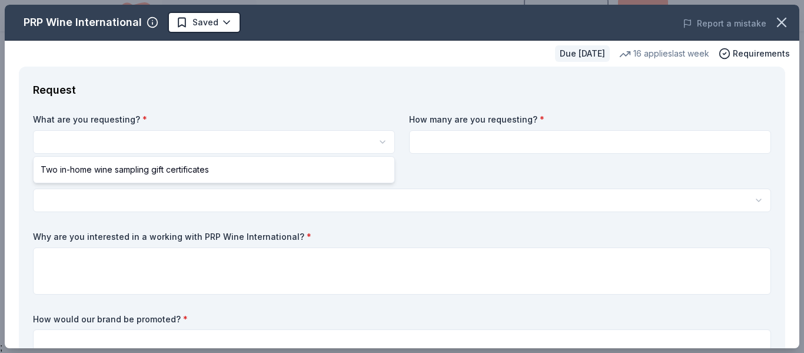
scroll to position [11, 0]
select select "Two in-home wine sampling gift certificates"
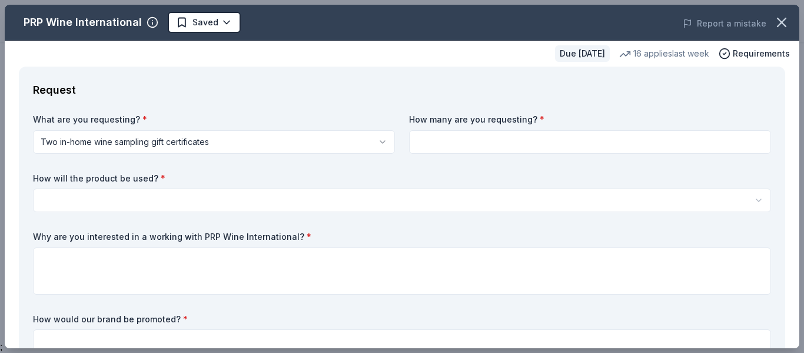
click at [552, 144] on input at bounding box center [590, 142] width 362 height 24
click at [273, 201] on html "Trivia Night Saved Apply Due [DATE] Share PRP Wine International New • 2 review…" at bounding box center [402, 165] width 804 height 353
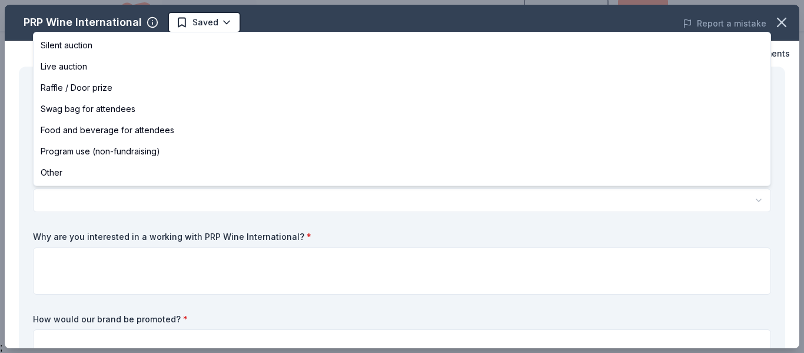
select select "raffleDoorPrize"
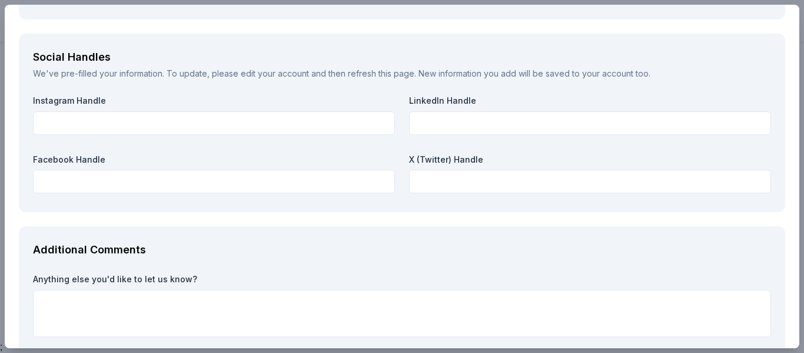
scroll to position [1415, 0]
